Goal: Check status: Check status

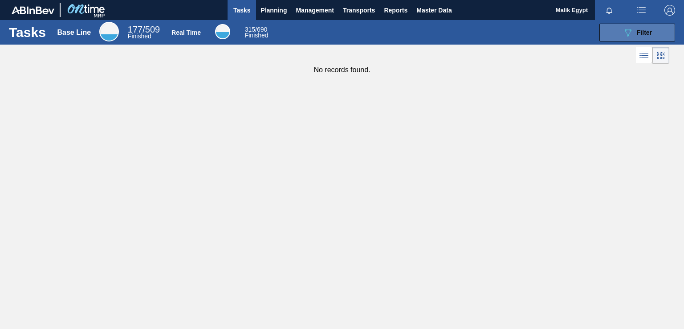
click at [638, 33] on span "Filter" at bounding box center [644, 32] width 15 height 7
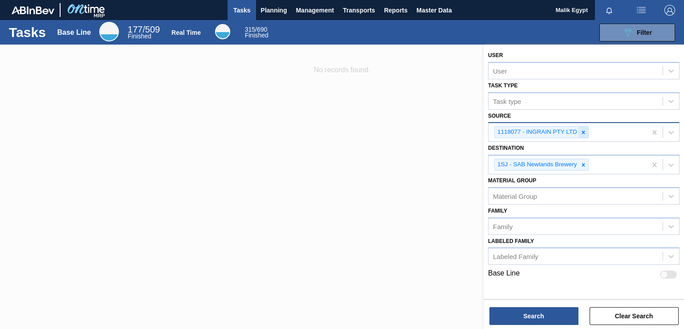
click at [581, 131] on icon at bounding box center [583, 132] width 6 height 6
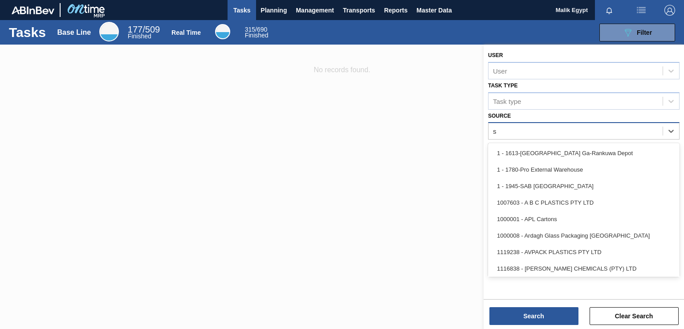
type input "su"
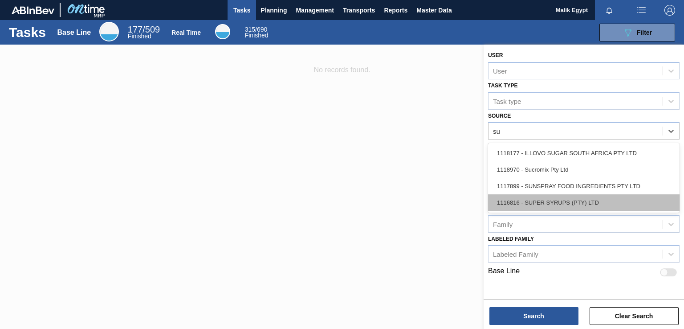
click at [585, 203] on div "1116816 - SUPER SYRUPS (PTY) LTD" at bounding box center [584, 202] width 192 height 16
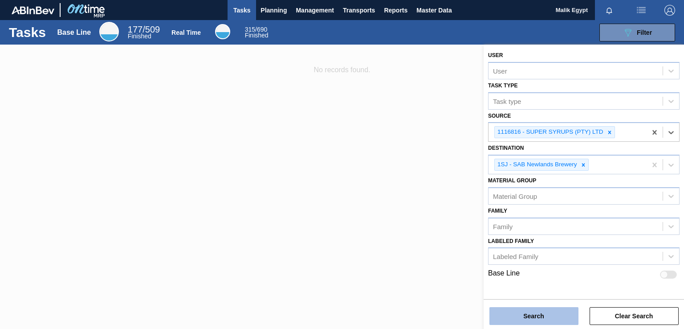
click at [545, 316] on button "Search" at bounding box center [534, 316] width 89 height 18
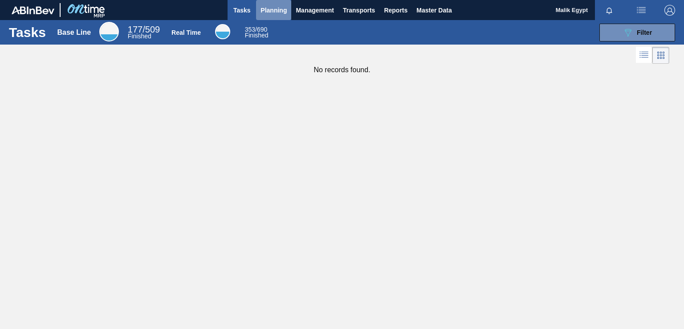
click at [278, 8] on span "Planning" at bounding box center [274, 10] width 26 height 11
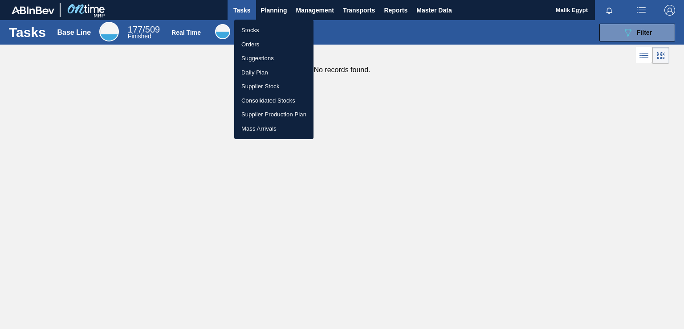
click at [257, 33] on li "Stocks" at bounding box center [273, 30] width 79 height 14
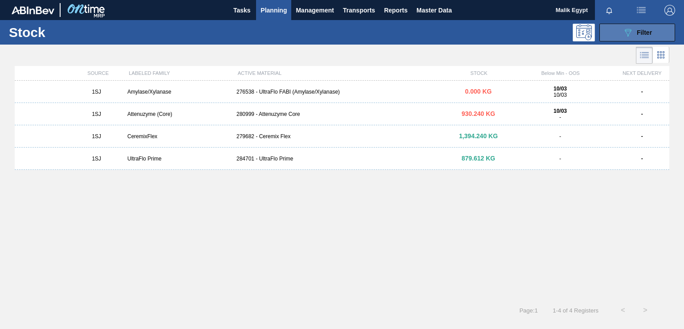
click at [647, 37] on div "089F7B8B-B2A5-4AFE-B5C0-19BA573D28AC Filter" at bounding box center [637, 32] width 29 height 11
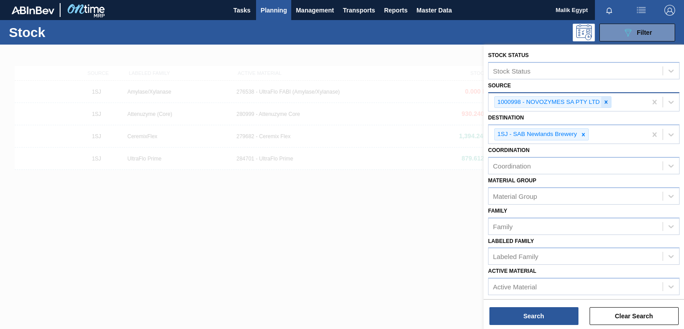
click at [606, 100] on icon at bounding box center [606, 101] width 3 height 3
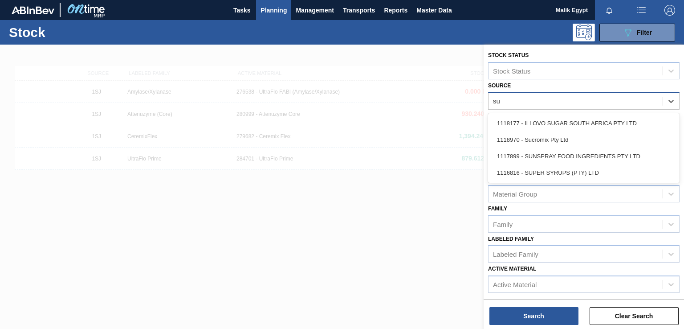
type input "sup"
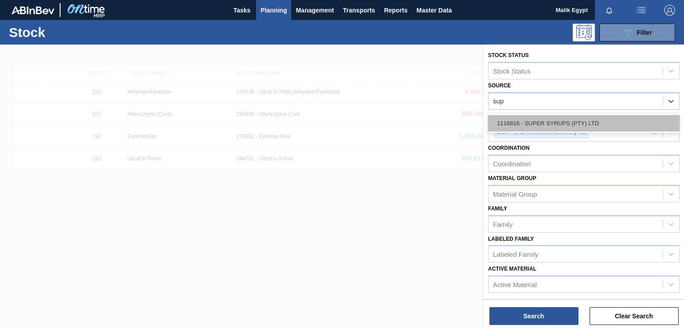
click at [508, 122] on div "1116816 - SUPER SYRUPS (PTY) LTD" at bounding box center [584, 123] width 192 height 16
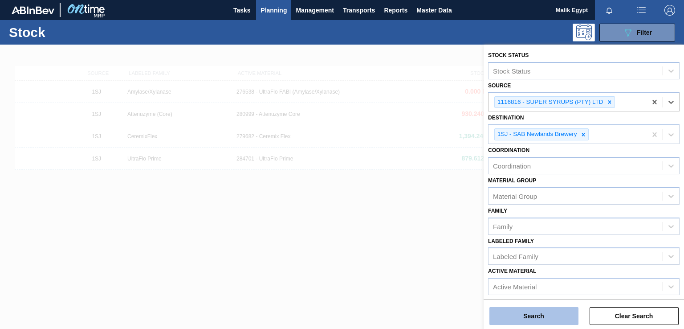
click at [552, 318] on button "Search" at bounding box center [534, 316] width 89 height 18
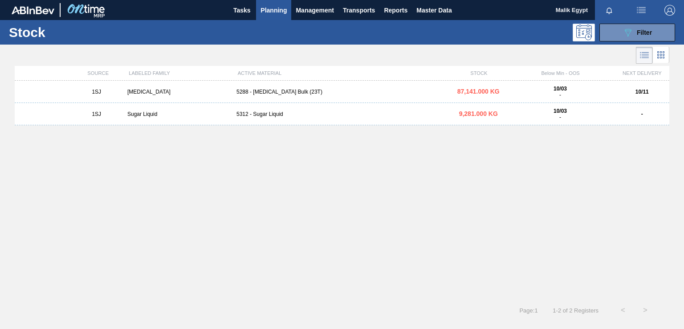
click at [278, 115] on div "5312 - Sugar Liquid" at bounding box center [342, 114] width 218 height 6
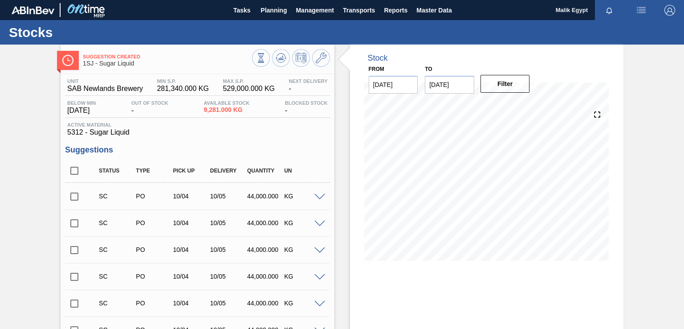
click at [78, 198] on input "checkbox" at bounding box center [74, 196] width 19 height 19
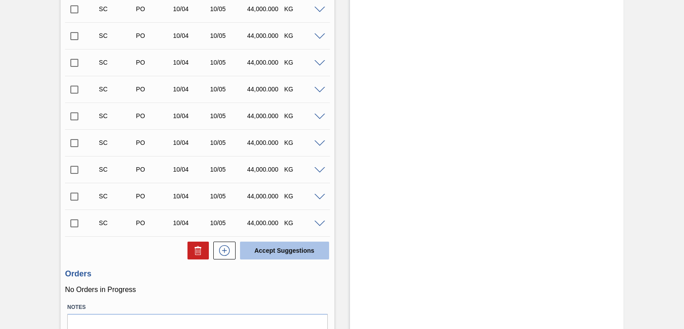
click at [282, 248] on button "Accept Suggestions" at bounding box center [284, 250] width 89 height 18
checkbox input "false"
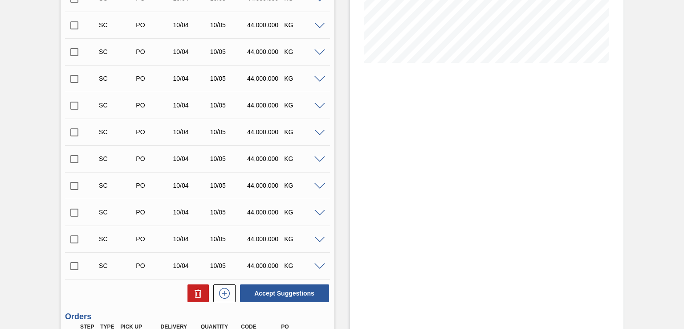
scroll to position [78, 0]
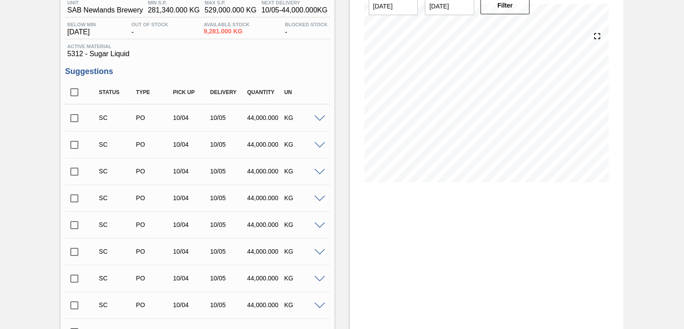
click at [76, 120] on input "checkbox" at bounding box center [74, 118] width 19 height 19
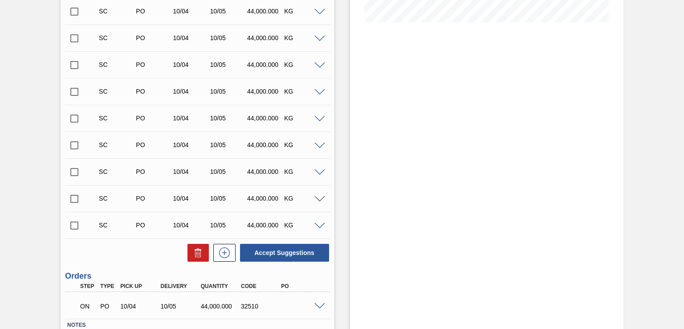
scroll to position [301, 0]
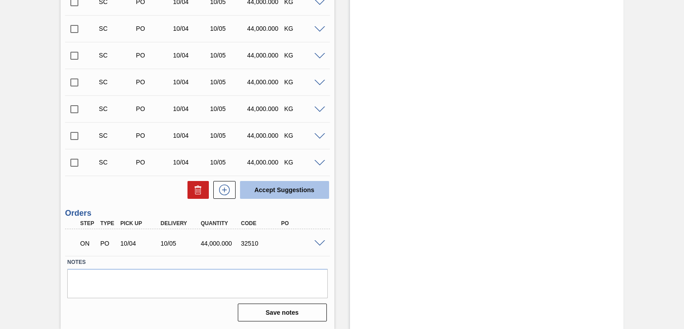
click at [287, 193] on button "Accept Suggestions" at bounding box center [284, 190] width 89 height 18
checkbox input "false"
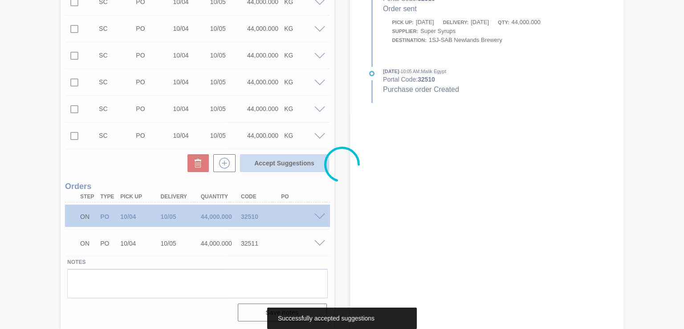
scroll to position [274, 0]
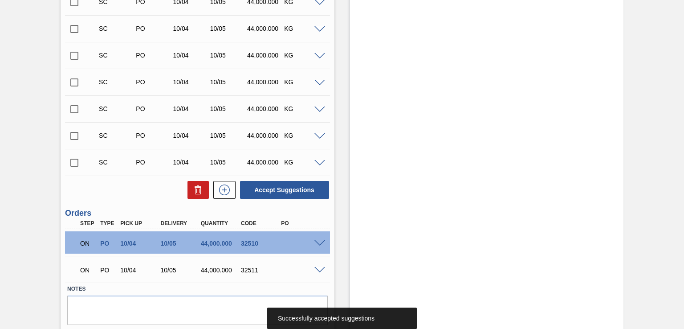
click at [418, 244] on div "Stock From [DATE] to [DATE] Filter" at bounding box center [487, 62] width 274 height 585
